Goal: Check status: Check status

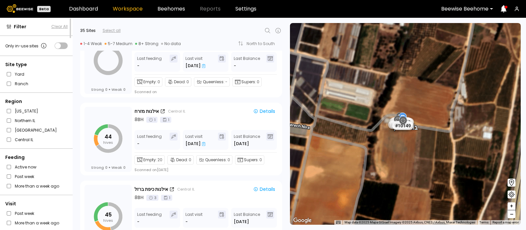
scroll to position [964, 0]
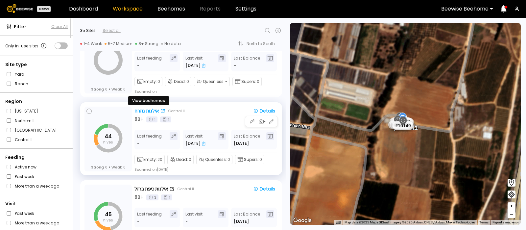
click at [147, 111] on div "אילנות מזרח" at bounding box center [146, 110] width 24 height 7
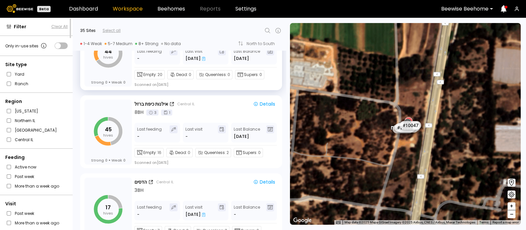
scroll to position [1053, 0]
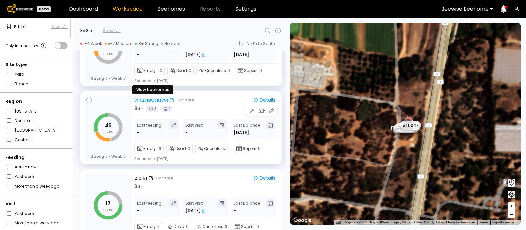
click at [147, 100] on div "אילנות כיפת ברזל" at bounding box center [151, 100] width 34 height 7
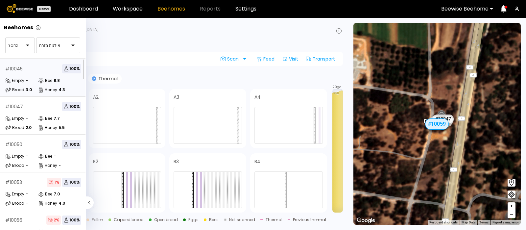
click at [38, 72] on div "# 10045 100 %" at bounding box center [43, 68] width 76 height 9
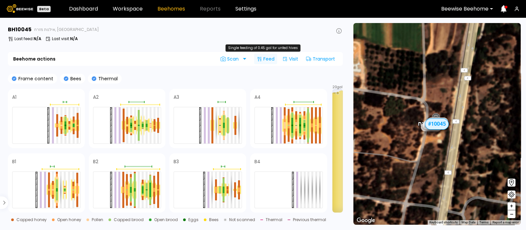
click at [269, 59] on div "Feed" at bounding box center [265, 59] width 23 height 11
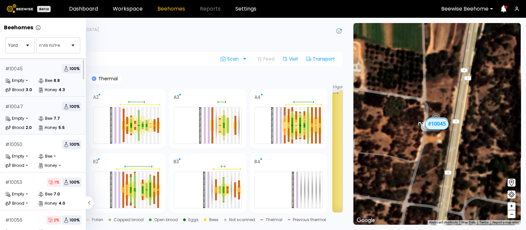
click at [25, 111] on div "# 10047 100 % Empty - Bee 7.7 Brood 2.0 Honey 5.5" at bounding box center [43, 116] width 86 height 38
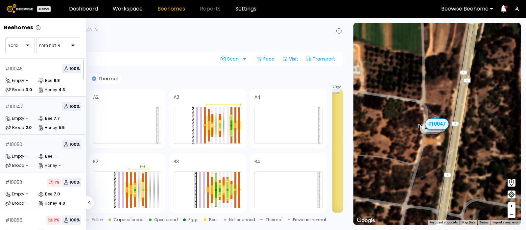
click at [27, 154] on div "-" at bounding box center [27, 156] width 2 height 4
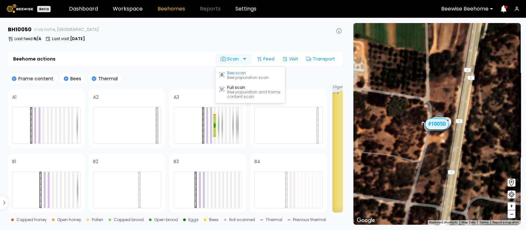
click at [233, 59] on span "Scan" at bounding box center [230, 58] width 20 height 5
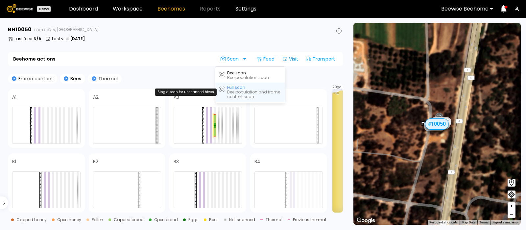
click at [233, 90] on div "Bee population and frame content scan" at bounding box center [254, 94] width 54 height 9
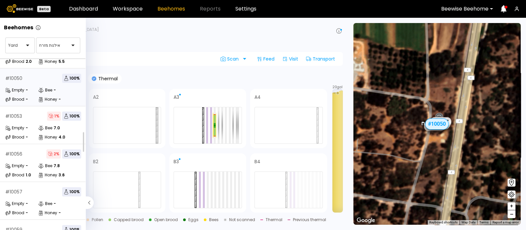
scroll to position [66, 0]
click at [34, 122] on div "# 10053 1 % 100 % Empty - Bee 7.0 Brood - Honey 4.0" at bounding box center [43, 125] width 86 height 38
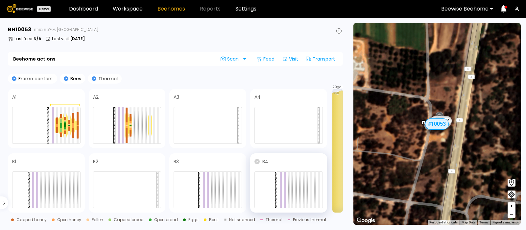
click at [257, 162] on icon at bounding box center [256, 161] width 5 height 5
click at [177, 163] on icon at bounding box center [175, 161] width 5 height 5
click at [14, 161] on icon at bounding box center [14, 161] width 5 height 5
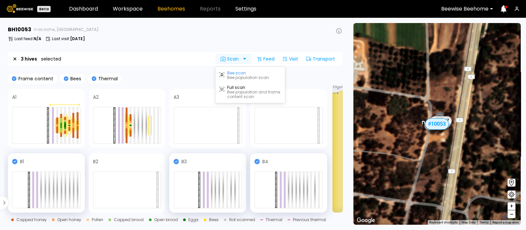
click at [231, 58] on span "Scan" at bounding box center [230, 58] width 20 height 5
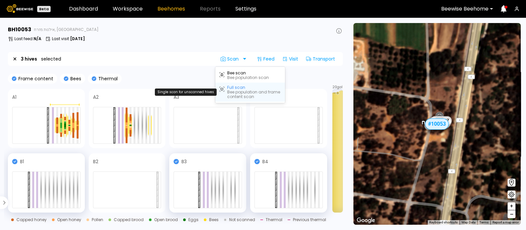
click at [230, 91] on div "Bee population and frame content scan" at bounding box center [254, 94] width 54 height 9
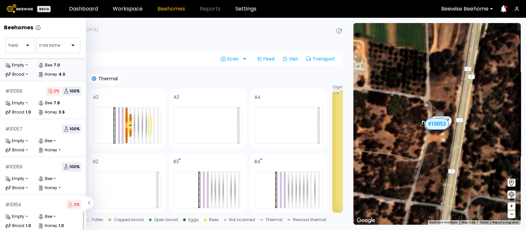
scroll to position [135, 0]
click at [30, 91] on div "# 10056 2 % 100 % Empty - Bee 7.8 Brood 1.0 Honey 3.6" at bounding box center [43, 100] width 86 height 38
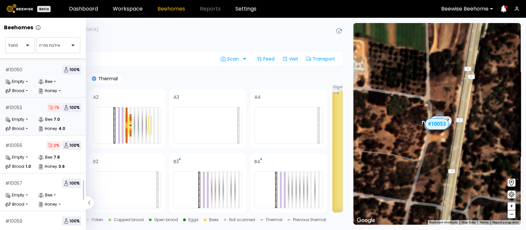
scroll to position [109, 0]
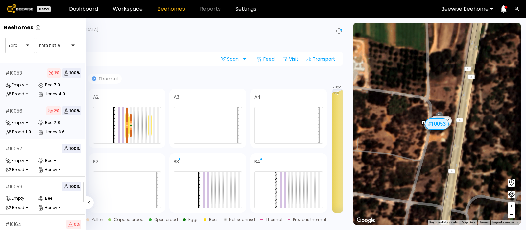
click at [37, 119] on div "Empty -" at bounding box center [21, 122] width 33 height 7
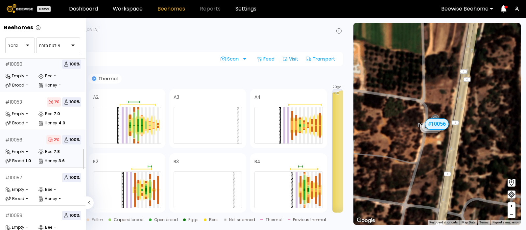
scroll to position [80, 0]
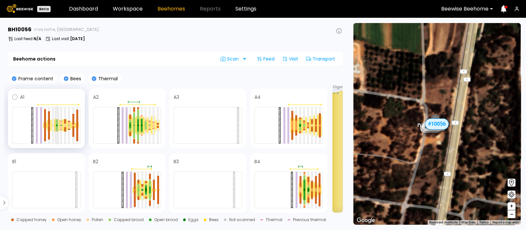
click at [56, 124] on div at bounding box center [57, 124] width 2 height 1
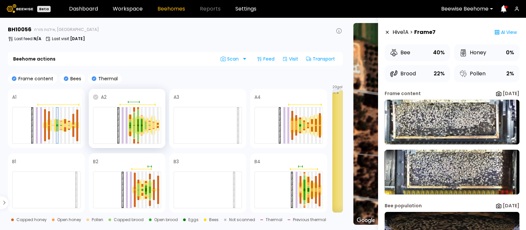
click at [95, 97] on icon at bounding box center [95, 96] width 5 height 5
click at [257, 97] on icon at bounding box center [256, 96] width 5 height 5
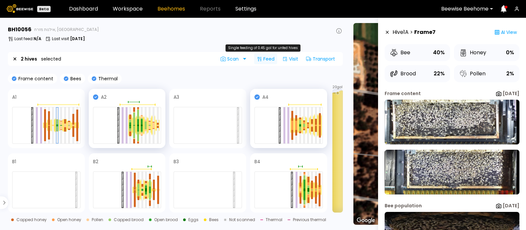
click at [270, 57] on div "Feed" at bounding box center [265, 59] width 23 height 11
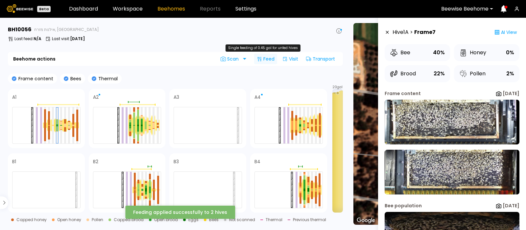
click at [270, 57] on div "Feed" at bounding box center [265, 59] width 23 height 11
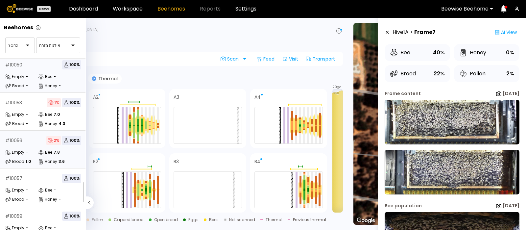
scroll to position [135, 0]
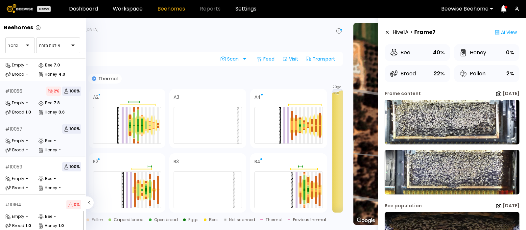
click at [26, 126] on div "# 10057 100 %" at bounding box center [43, 128] width 76 height 9
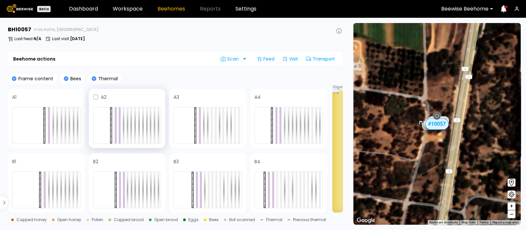
scroll to position [117, 0]
click at [238, 60] on span "Scan" at bounding box center [230, 58] width 20 height 5
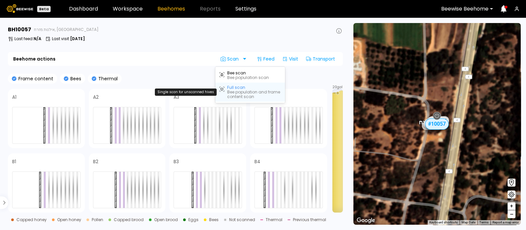
click at [238, 90] on div "Bee population and frame content scan" at bounding box center [254, 94] width 54 height 9
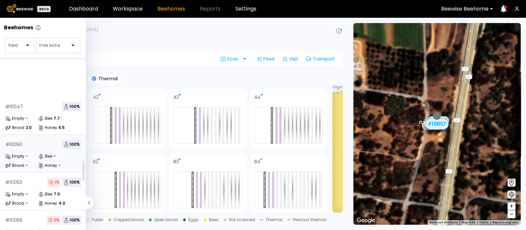
scroll to position [135, 0]
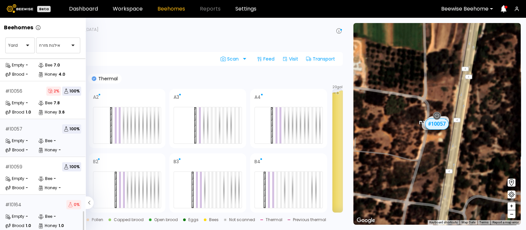
click at [32, 202] on div "# 10164 0 %" at bounding box center [43, 204] width 76 height 9
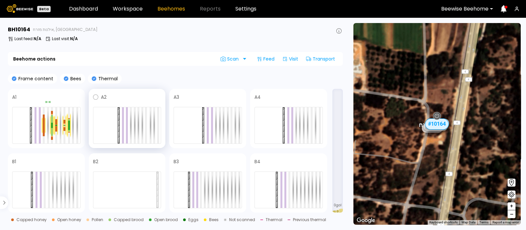
scroll to position [117, 0]
click at [232, 59] on span "Scan" at bounding box center [230, 58] width 20 height 5
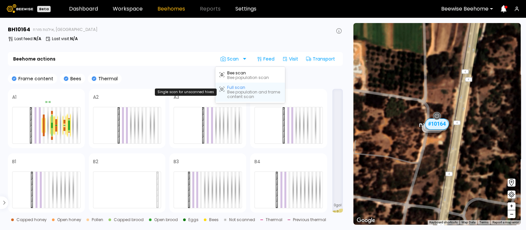
click at [230, 90] on div "Bee population and frame content scan" at bounding box center [254, 94] width 54 height 9
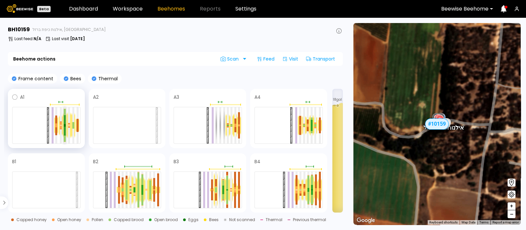
click at [64, 119] on div at bounding box center [65, 119] width 2 height 9
